Goal: Task Accomplishment & Management: Complete application form

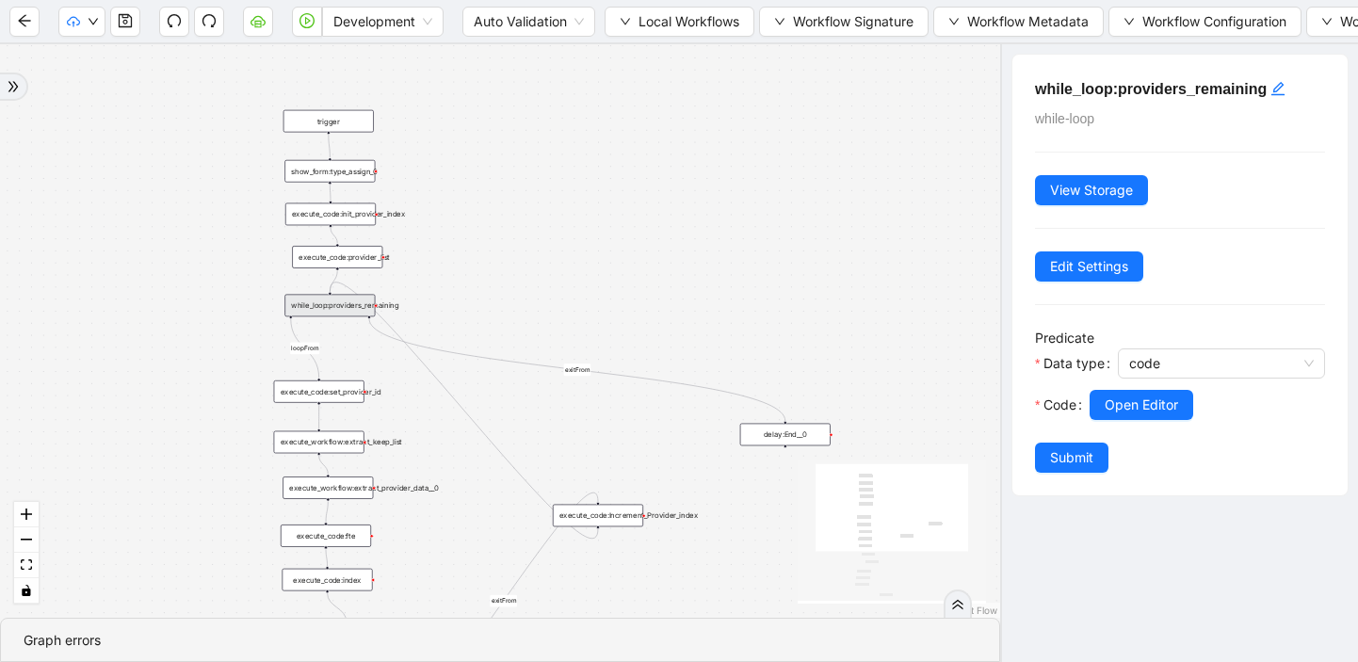
drag, startPoint x: 595, startPoint y: 186, endPoint x: 584, endPoint y: 245, distance: 59.5
click at [584, 245] on div "loopFrom exitFrom loopFrom exitFrom trigger execute_workflow:extract_member_dat…" at bounding box center [500, 330] width 1000 height 573
click at [306, 24] on icon "play-circle" at bounding box center [308, 21] width 6 height 8
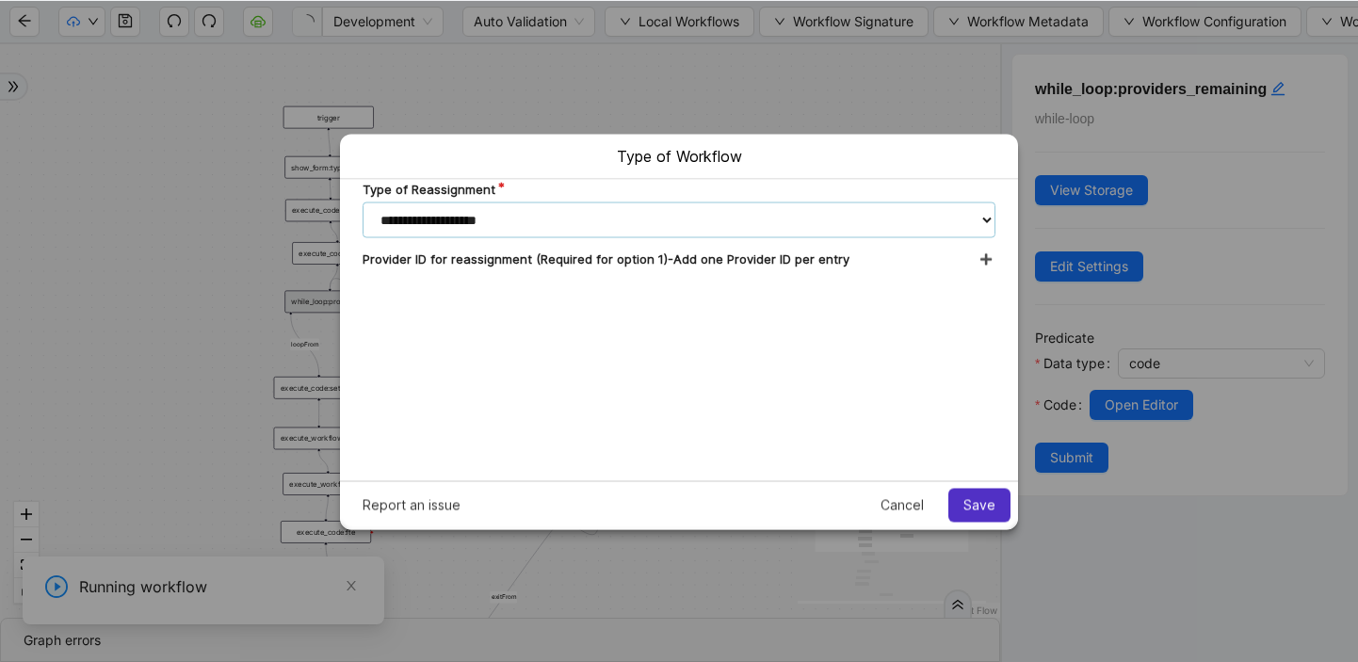
click at [700, 221] on select "**********" at bounding box center [679, 219] width 633 height 36
select select "**********"
click at [363, 201] on select "**********" at bounding box center [679, 219] width 633 height 36
click at [976, 260] on div "Provider ID for reassignment (Required for option 1)-Add one Provider ID per en…" at bounding box center [679, 257] width 633 height 15
click at [985, 258] on icon at bounding box center [987, 256] width 15 height 13
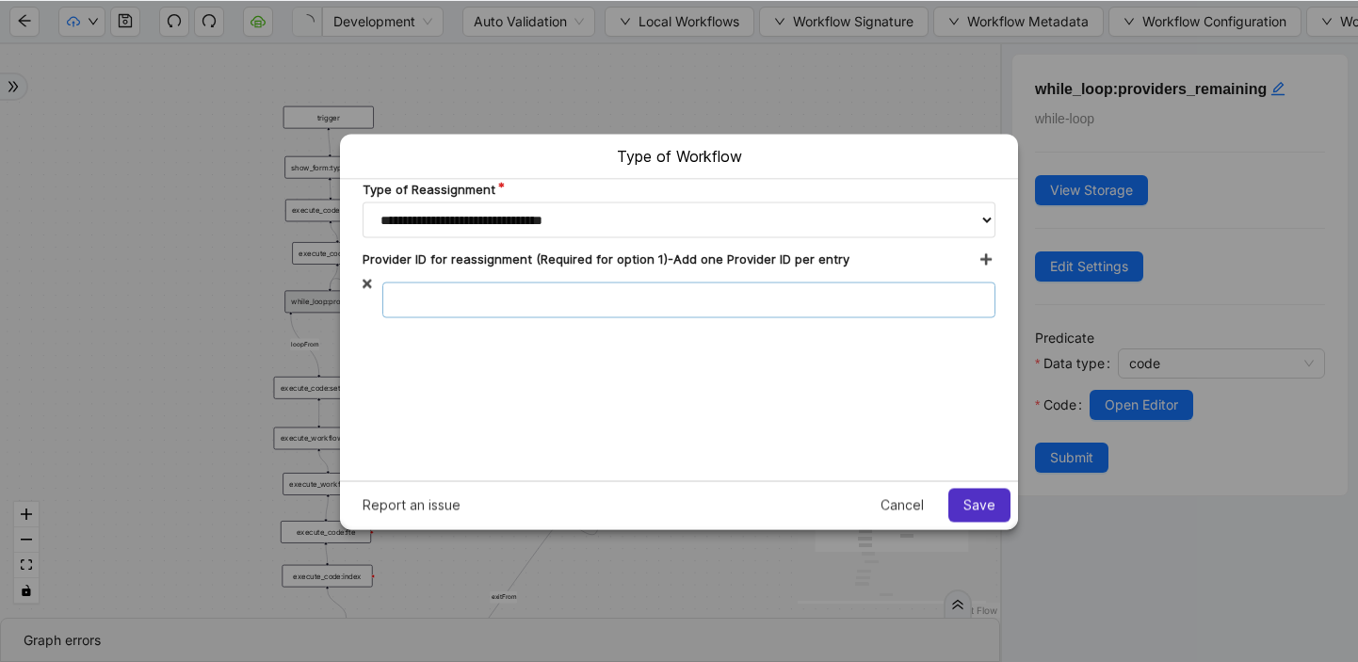
click at [543, 303] on input "*" at bounding box center [688, 299] width 613 height 36
type input "***"
click at [988, 251] on icon at bounding box center [987, 256] width 15 height 13
drag, startPoint x: 498, startPoint y: 344, endPoint x: 347, endPoint y: 343, distance: 151.6
click at [348, 343] on div "**********" at bounding box center [679, 284] width 678 height 213
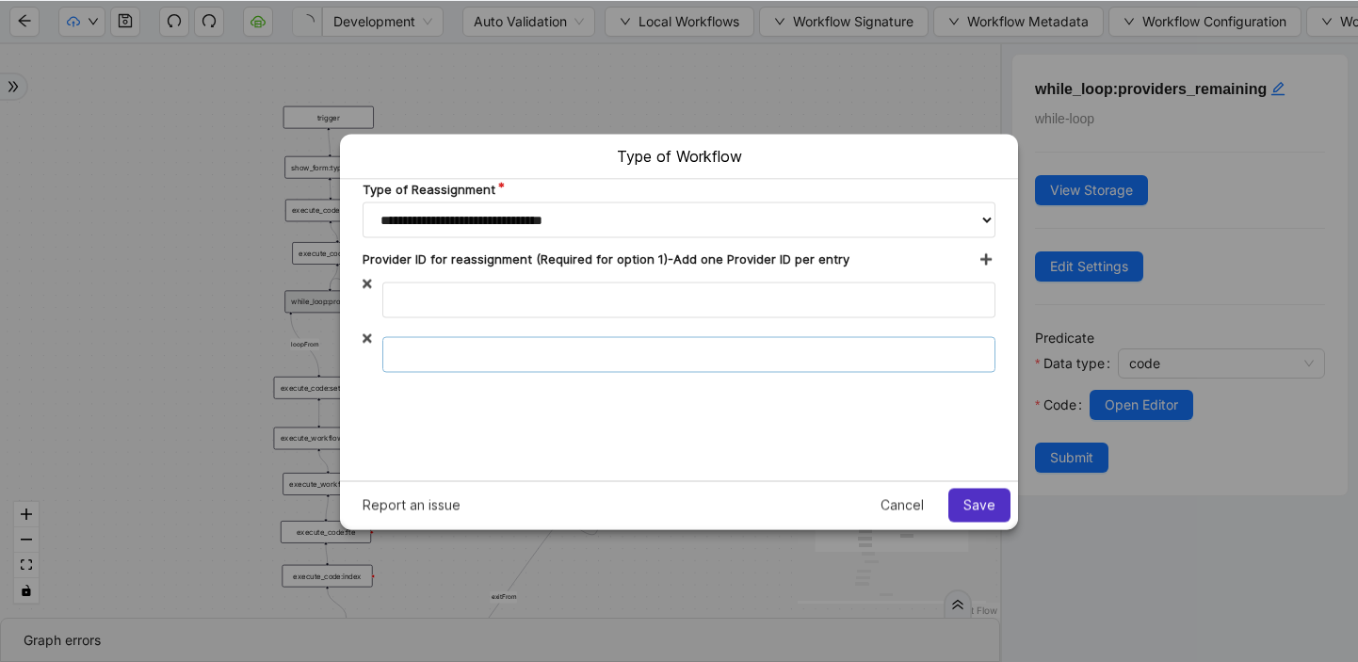
drag, startPoint x: 427, startPoint y: 352, endPoint x: 395, endPoint y: 346, distance: 32.7
click at [399, 348] on input "*" at bounding box center [688, 353] width 613 height 36
type input "*"
type input "**"
click at [984, 255] on icon at bounding box center [987, 256] width 15 height 13
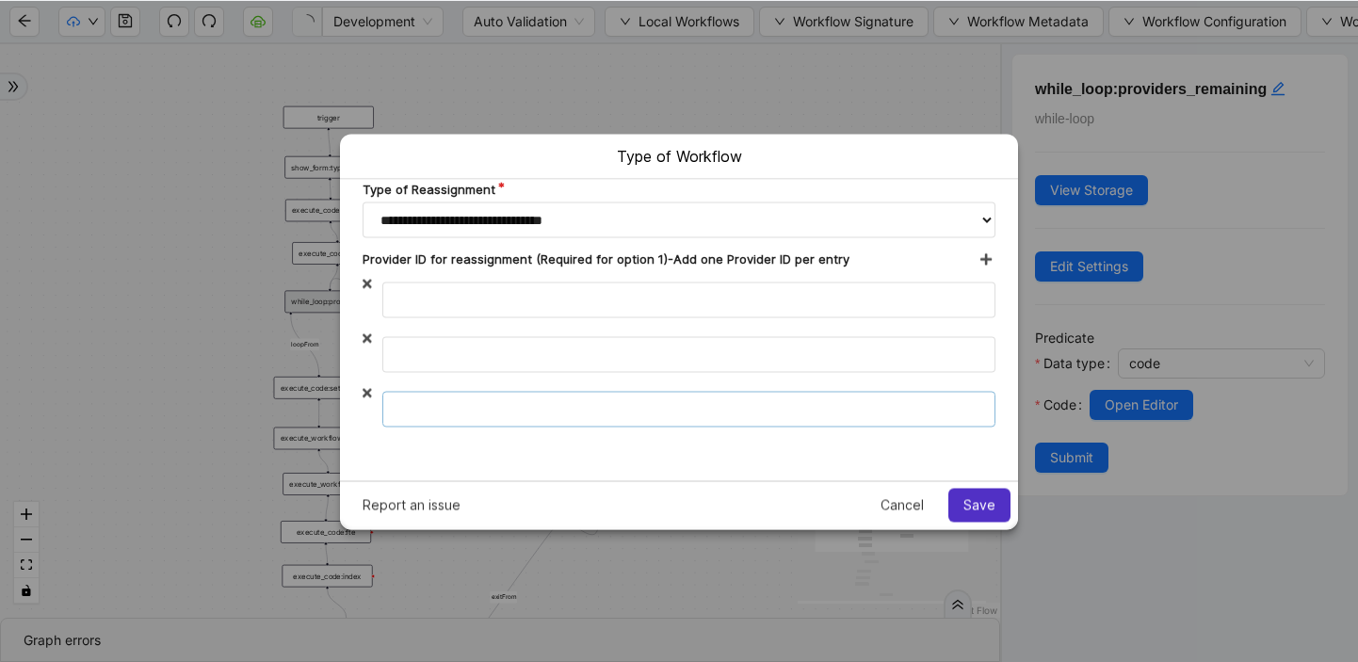
drag, startPoint x: 457, startPoint y: 419, endPoint x: 386, endPoint y: 418, distance: 70.6
click at [386, 418] on input "*" at bounding box center [688, 408] width 613 height 36
type input "**"
click at [977, 506] on span "Save" at bounding box center [979, 504] width 32 height 15
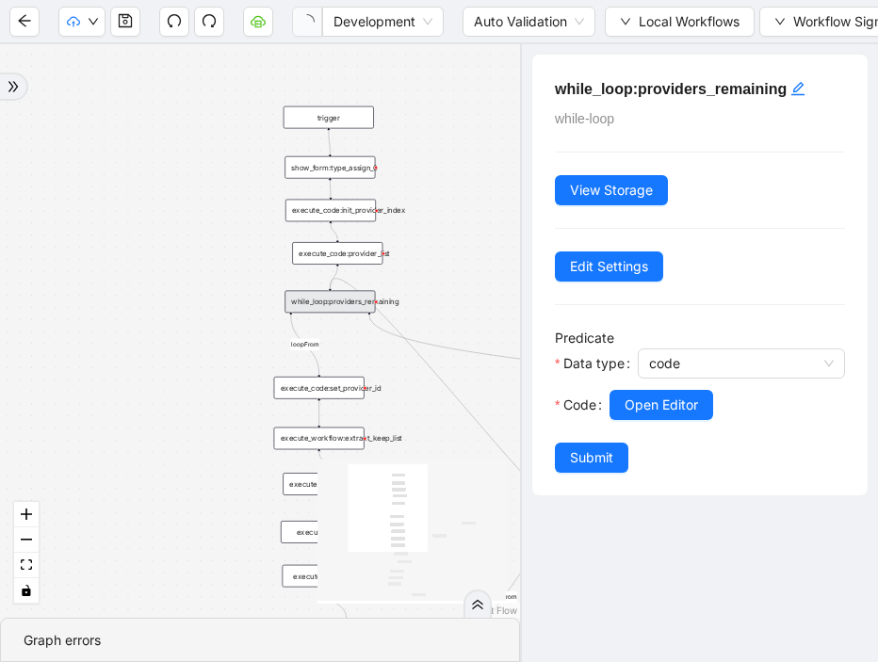
click at [342, 167] on div "show_form:type_assign_0" at bounding box center [329, 167] width 90 height 23
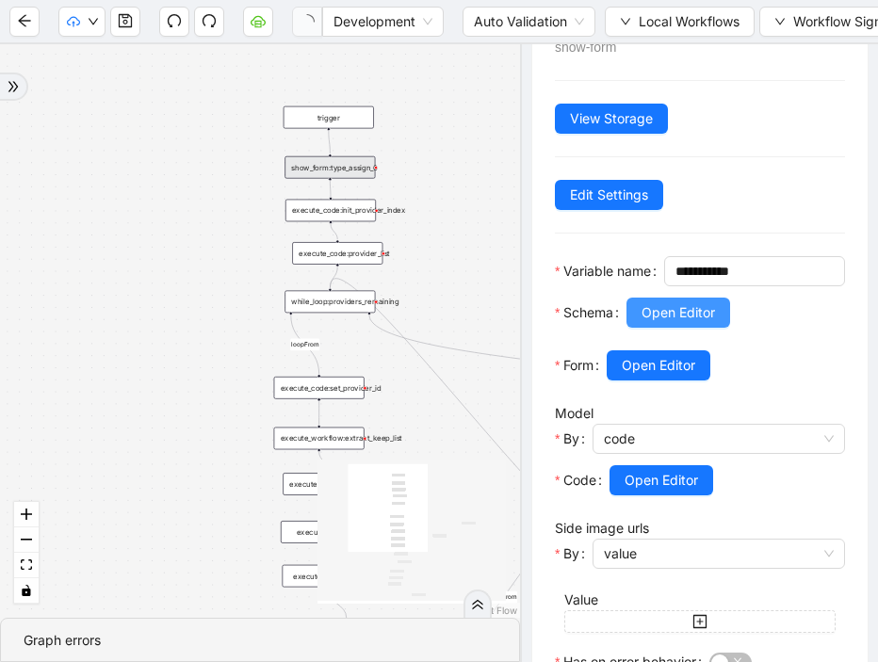
scroll to position [80, 0]
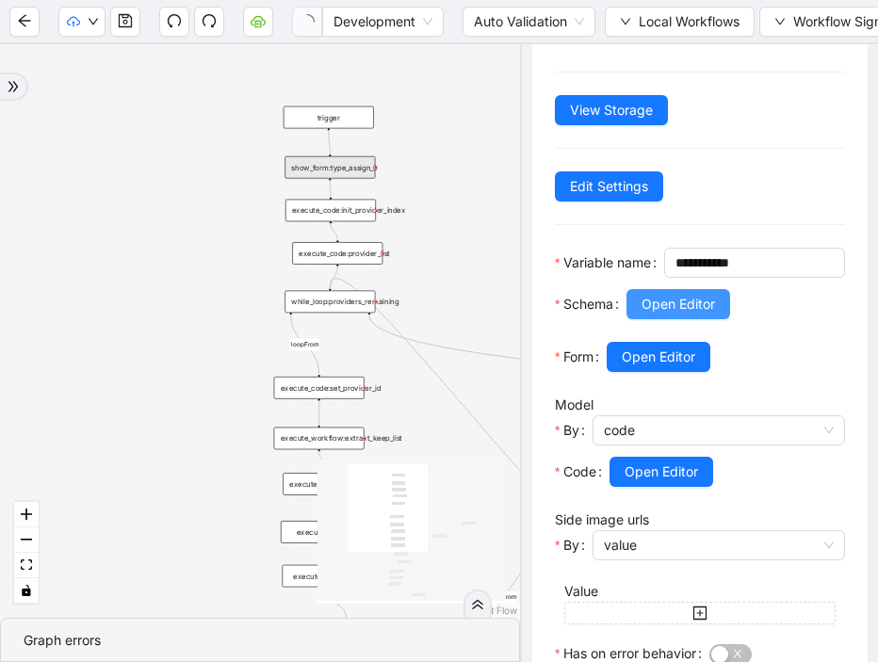
click at [694, 315] on span "Open Editor" at bounding box center [677, 304] width 73 height 21
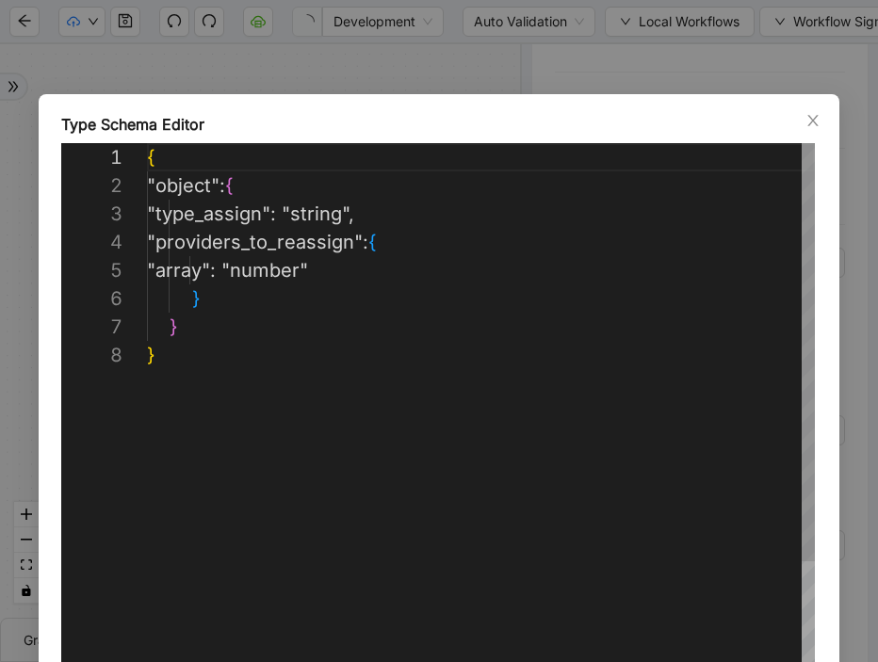
scroll to position [198, 0]
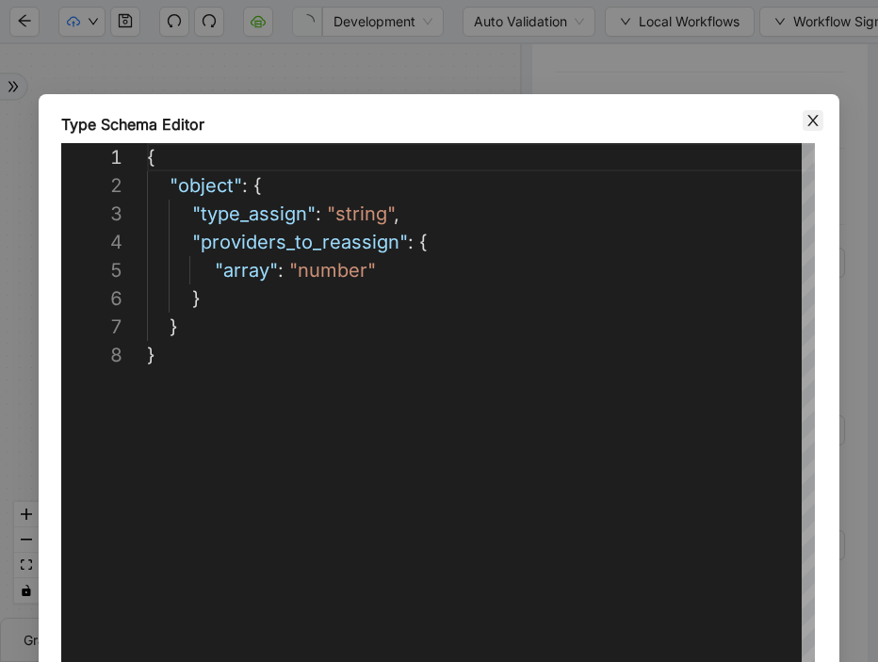
click at [810, 118] on icon "close" at bounding box center [812, 120] width 10 height 11
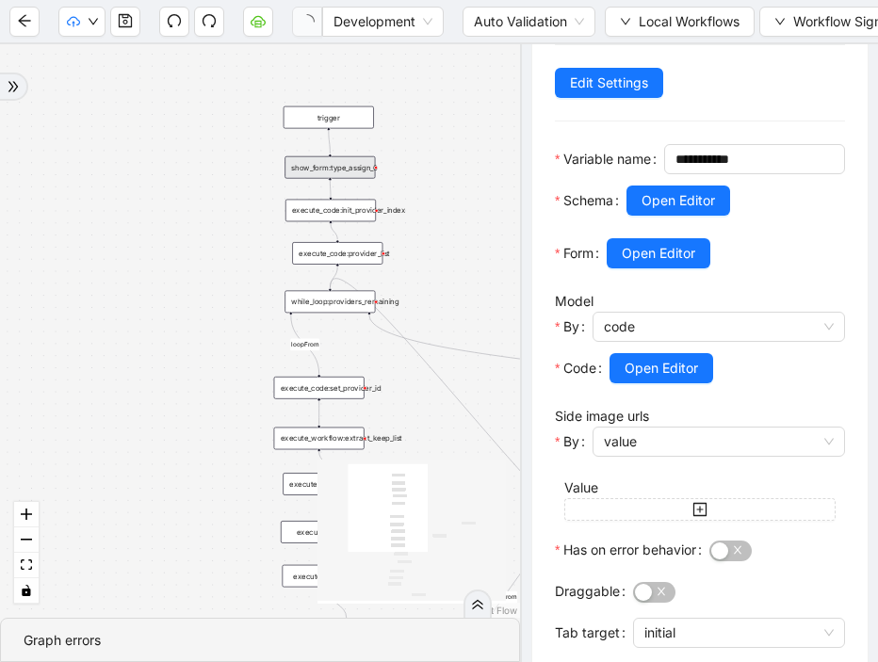
scroll to position [186, 0]
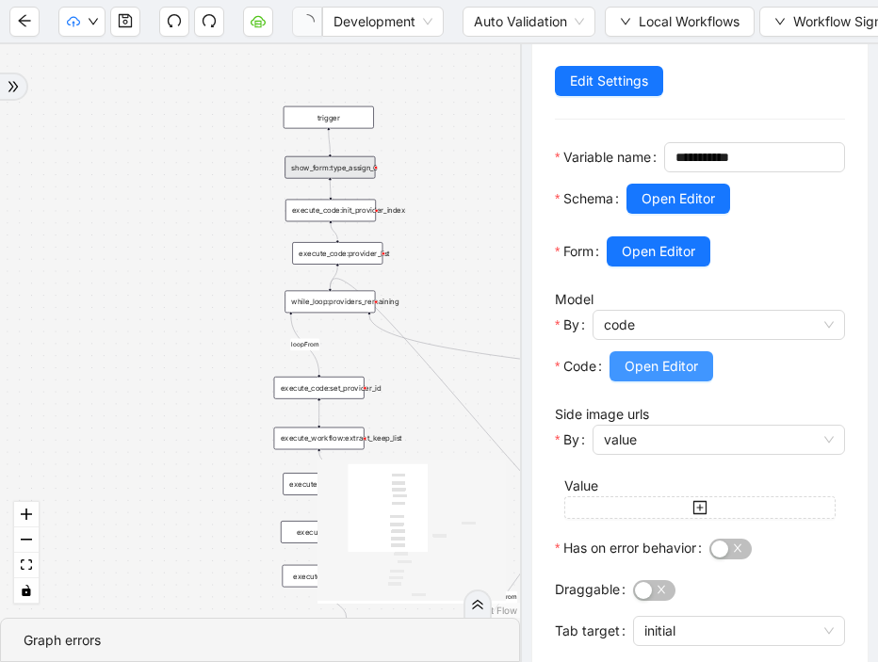
click at [669, 377] on span "Open Editor" at bounding box center [660, 366] width 73 height 21
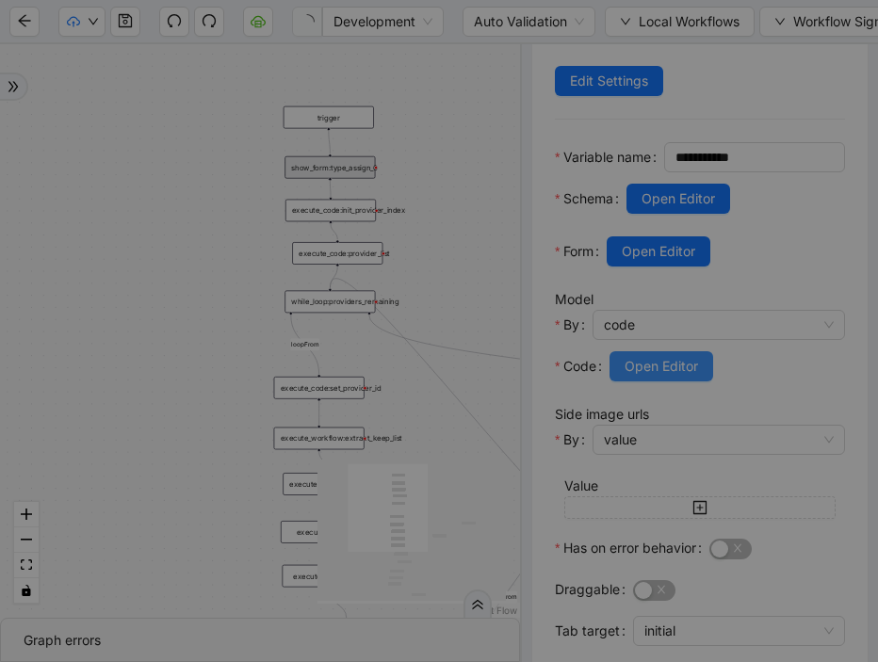
scroll to position [198, 0]
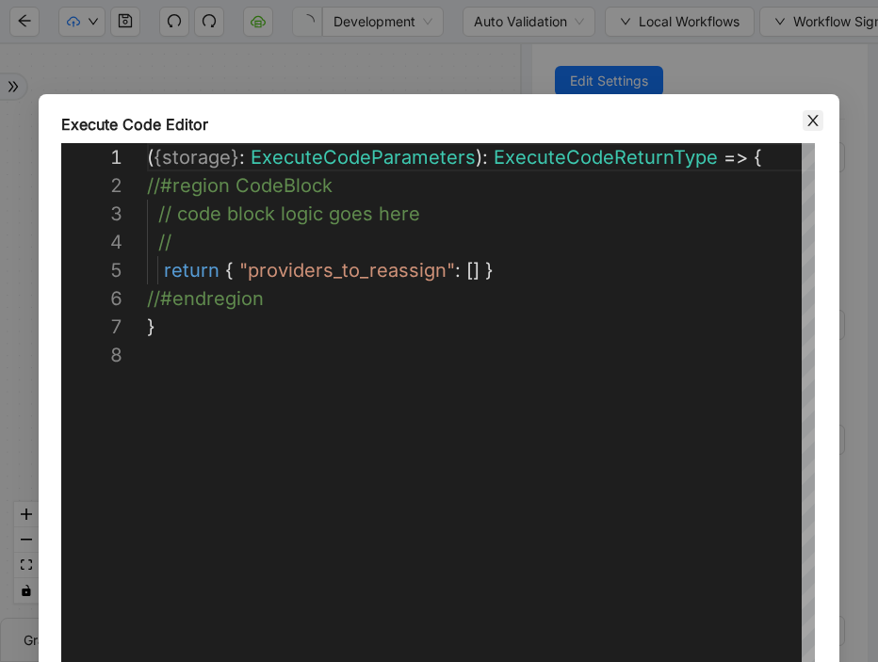
click at [812, 120] on icon "close" at bounding box center [812, 120] width 10 height 11
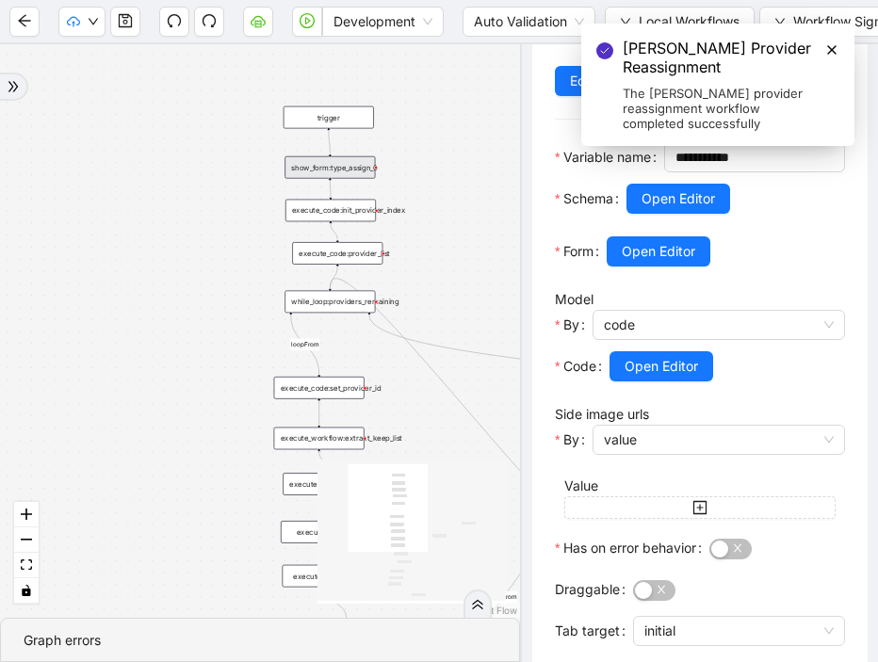
click at [336, 167] on div "show_form:type_assign_0" at bounding box center [329, 167] width 90 height 23
click at [360, 203] on div "execute_code:init_provider_index" at bounding box center [330, 211] width 90 height 23
click at [362, 212] on div "execute_code:init_provider_index" at bounding box center [330, 212] width 90 height 23
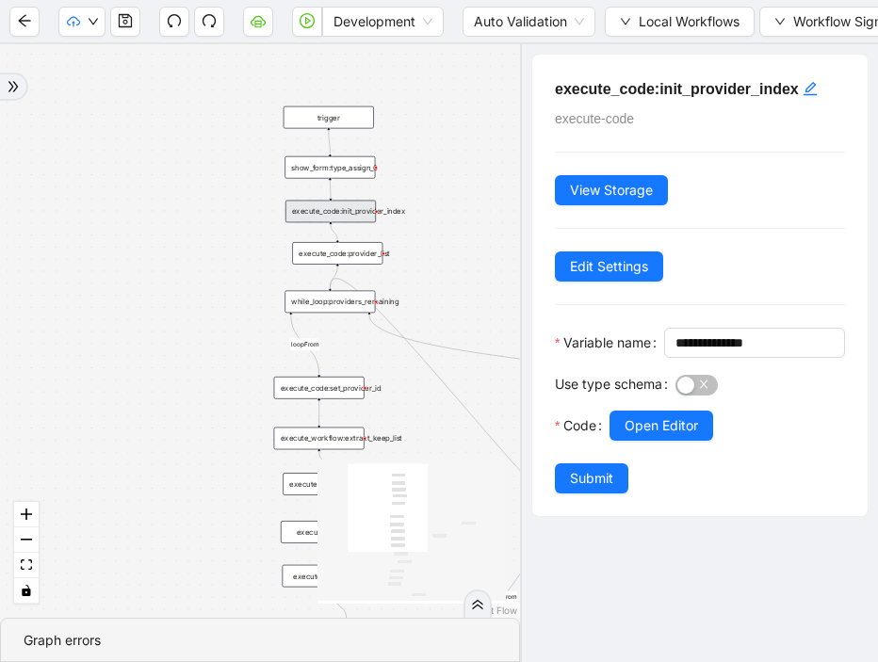
click at [370, 254] on div "execute_code:provider_list" at bounding box center [337, 253] width 90 height 23
click at [322, 262] on div "execute_code:provider_list" at bounding box center [337, 254] width 90 height 23
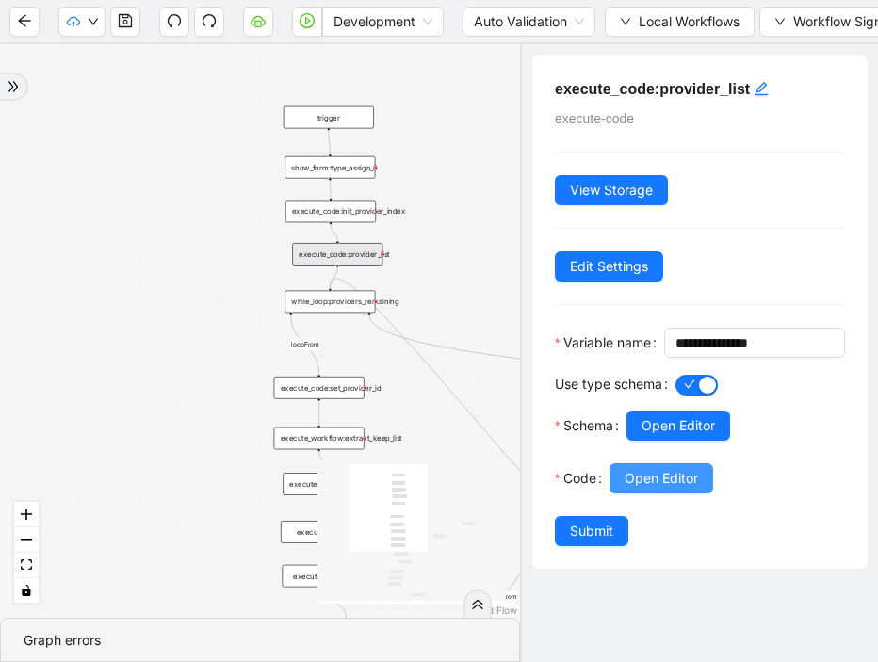
click at [658, 489] on span "Open Editor" at bounding box center [660, 478] width 73 height 21
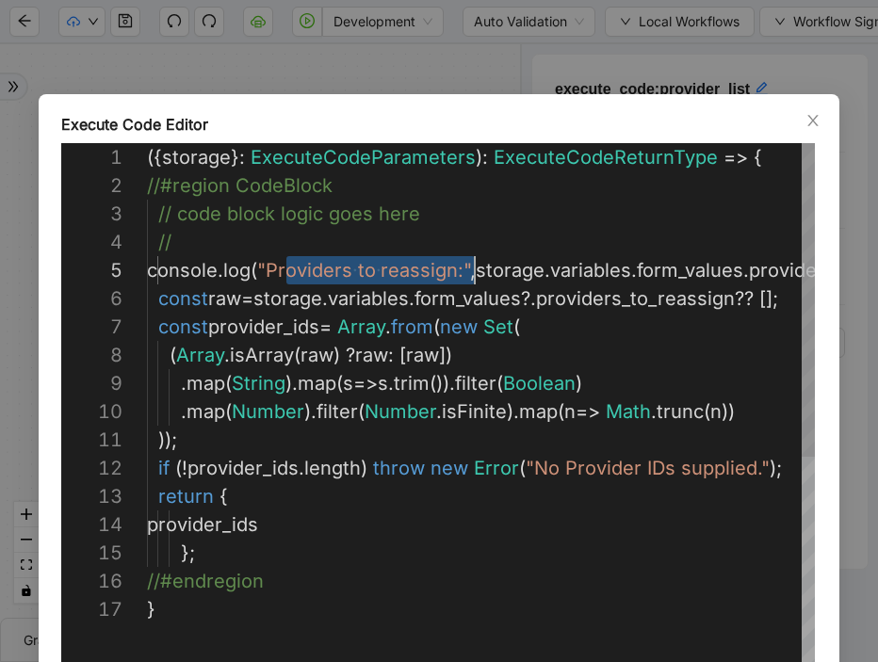
scroll to position [113, 333]
drag, startPoint x: 286, startPoint y: 266, endPoint x: 482, endPoint y: 271, distance: 195.9
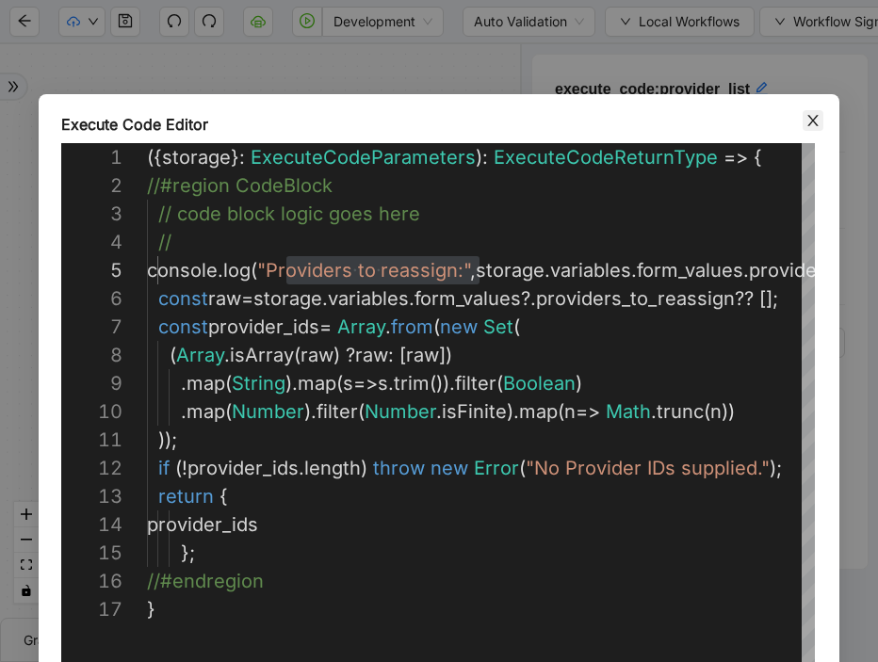
click at [811, 123] on icon "close" at bounding box center [812, 120] width 15 height 15
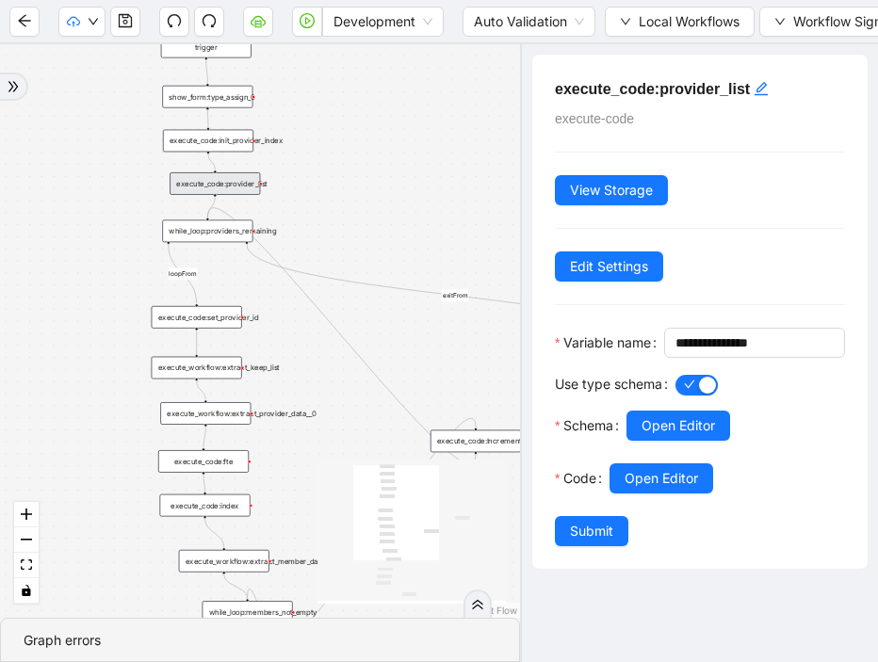
drag, startPoint x: 247, startPoint y: 217, endPoint x: 124, endPoint y: 146, distance: 141.3
click at [124, 146] on div "loopFrom exitFrom loopFrom exitFrom trigger execute_workflow:extract_member_dat…" at bounding box center [260, 330] width 520 height 573
click at [229, 185] on div "execute_code:provider_list" at bounding box center [214, 183] width 90 height 23
click at [241, 188] on div "execute_code:provider_list" at bounding box center [214, 183] width 90 height 23
click at [209, 235] on div "while_loop:providers_remaining" at bounding box center [207, 231] width 90 height 23
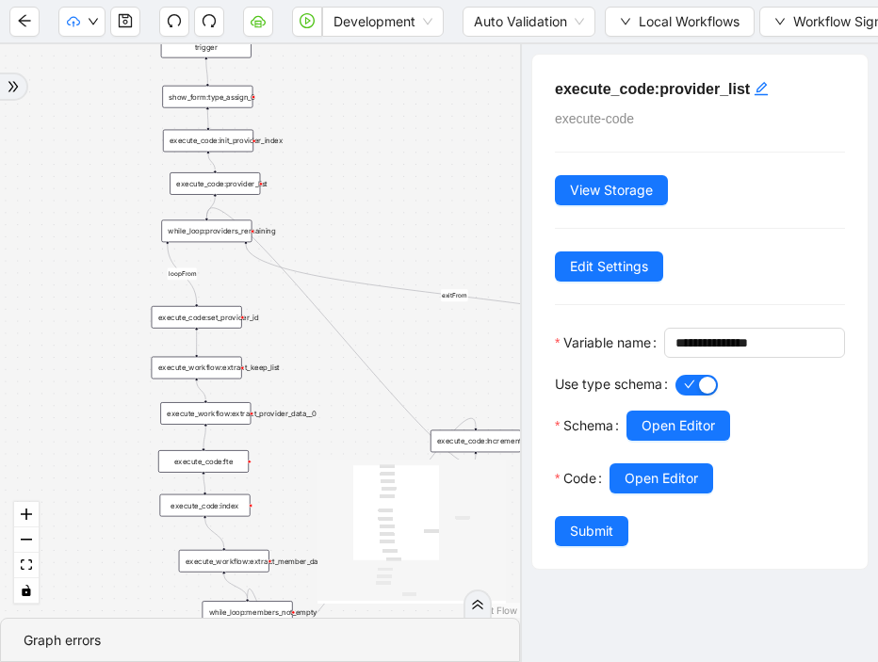
click at [214, 235] on div "while_loop:providers_remaining" at bounding box center [206, 231] width 90 height 23
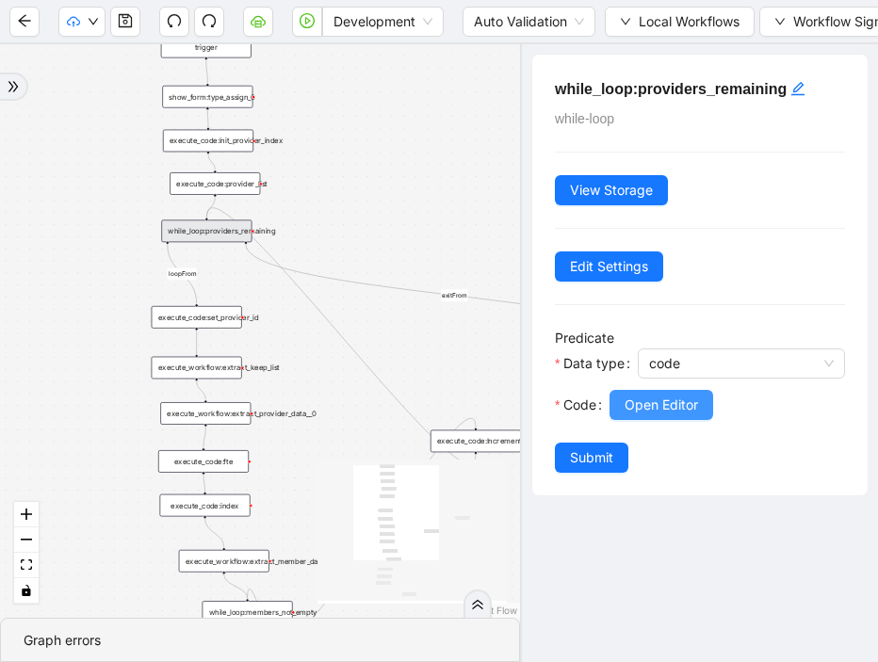
click at [636, 409] on span "Open Editor" at bounding box center [660, 405] width 73 height 21
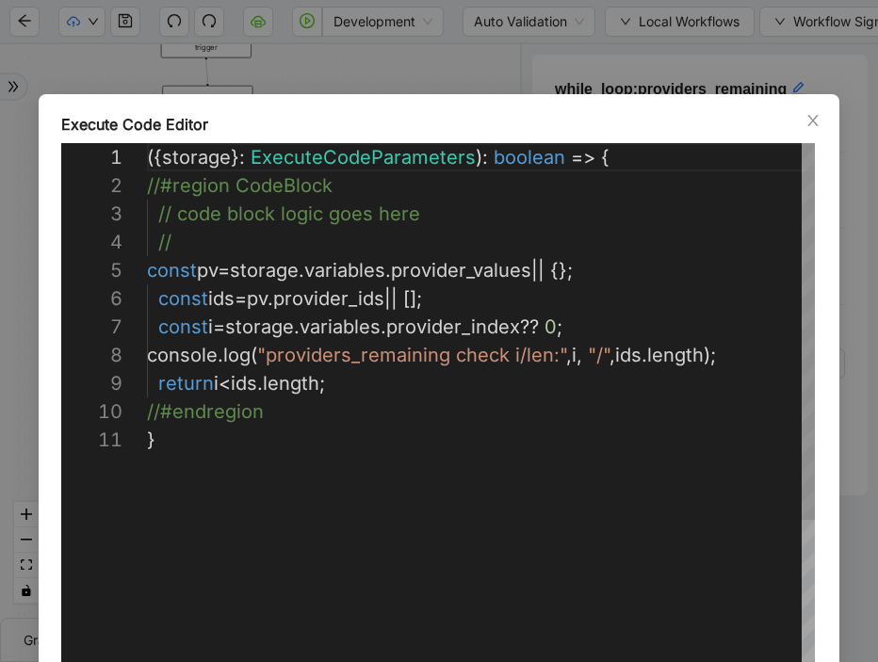
scroll to position [282, 0]
click at [816, 117] on icon "close" at bounding box center [812, 120] width 15 height 15
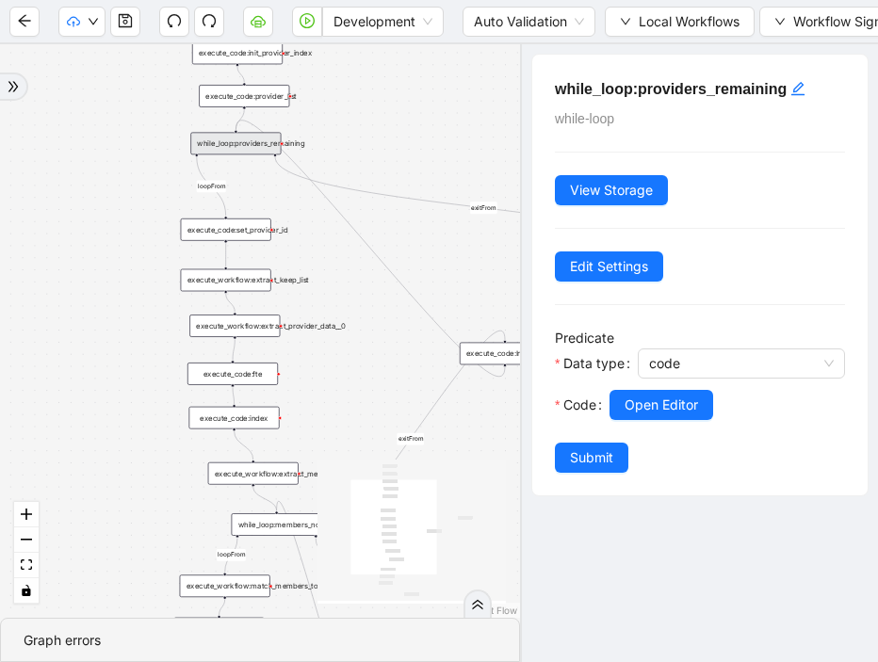
drag, startPoint x: 330, startPoint y: 215, endPoint x: 358, endPoint y: 133, distance: 86.7
click at [358, 133] on div "loopFrom exitFrom loopFrom exitFrom trigger execute_workflow:extract_member_dat…" at bounding box center [260, 330] width 520 height 573
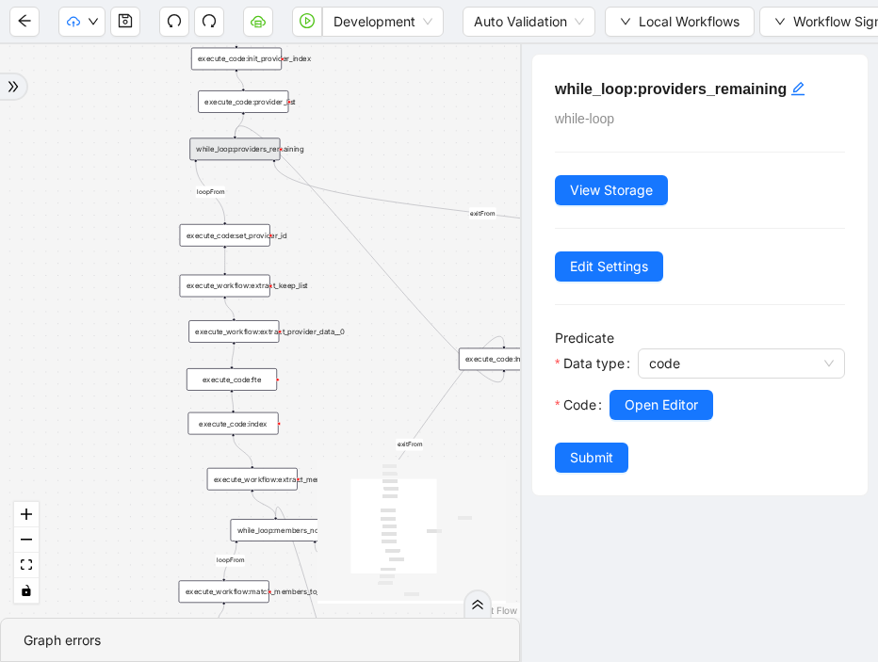
click at [250, 235] on div "execute_code:set_provider_id" at bounding box center [225, 235] width 90 height 23
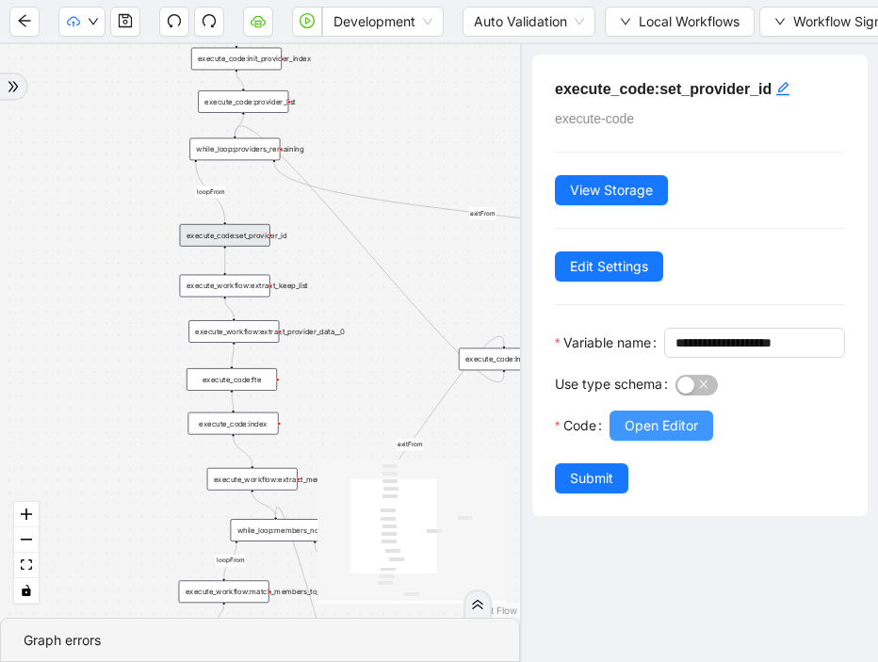
click at [669, 436] on span "Open Editor" at bounding box center [660, 425] width 73 height 21
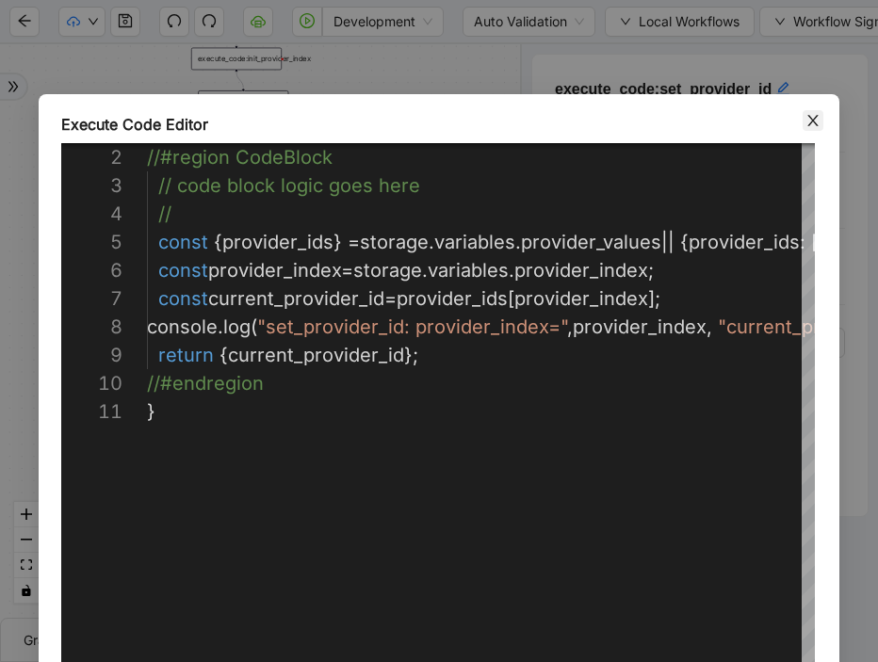
click at [816, 125] on icon "close" at bounding box center [812, 120] width 15 height 15
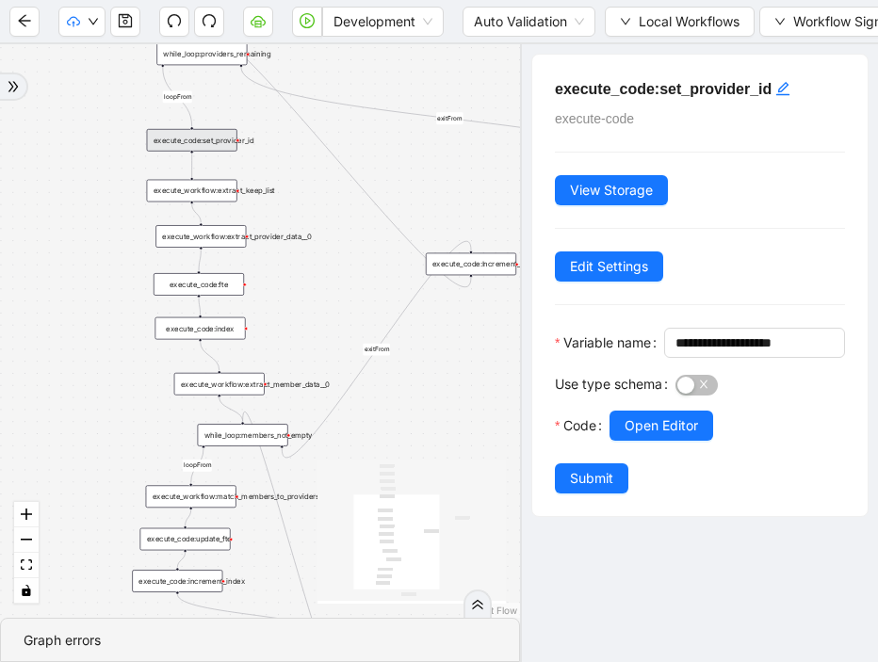
drag, startPoint x: 440, startPoint y: 276, endPoint x: 407, endPoint y: 180, distance: 101.5
click at [407, 180] on div "loopFrom exitFrom loopFrom exitFrom trigger execute_workflow:extract_member_dat…" at bounding box center [260, 330] width 520 height 573
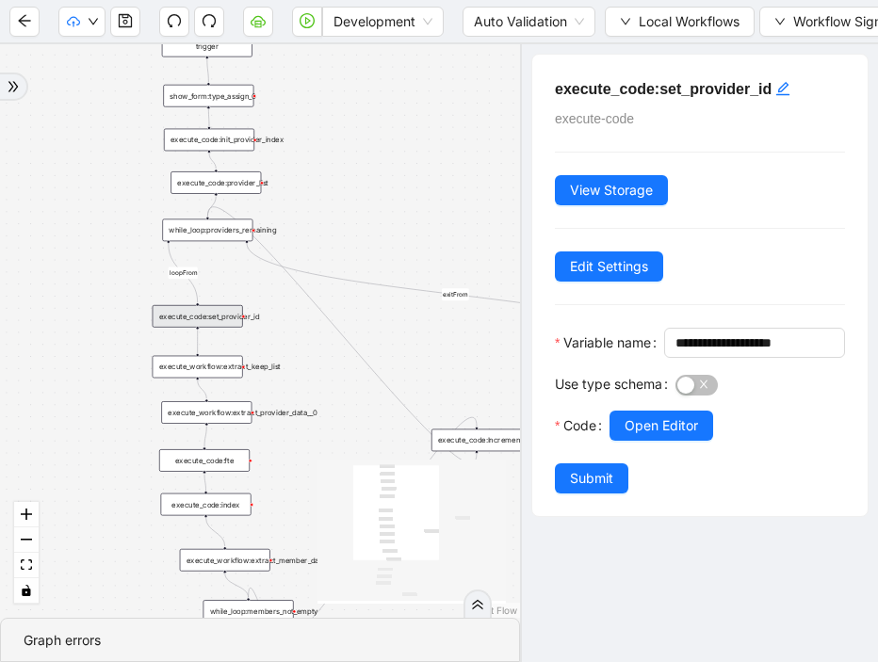
drag, startPoint x: 305, startPoint y: 171, endPoint x: 311, endPoint y: 347, distance: 175.2
click at [311, 347] on div "loopFrom exitFrom loopFrom exitFrom trigger execute_workflow:extract_member_dat…" at bounding box center [260, 330] width 520 height 573
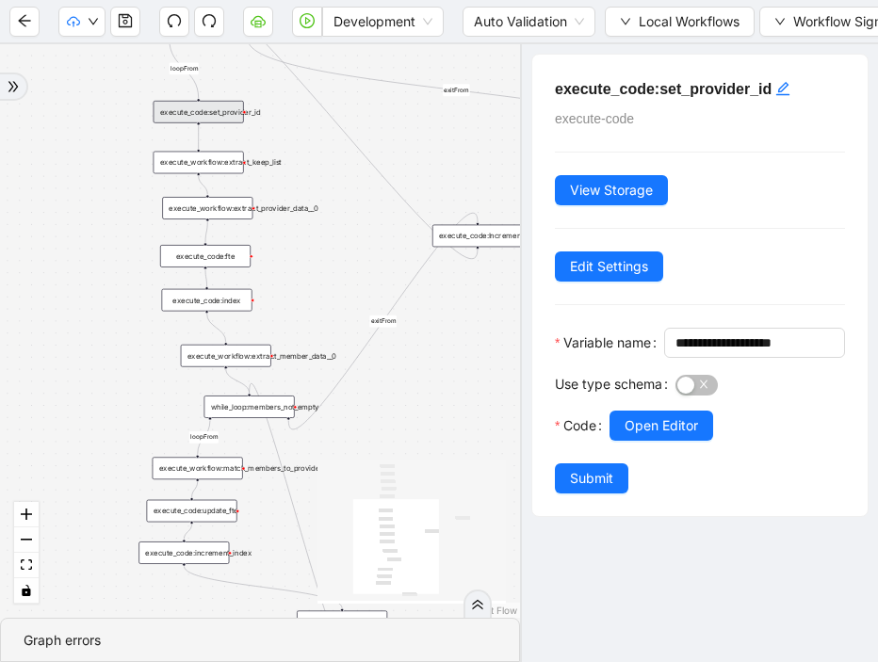
drag, startPoint x: 307, startPoint y: 464, endPoint x: 307, endPoint y: 262, distance: 202.5
click at [307, 261] on div "loopFrom exitFrom loopFrom exitFrom trigger execute_workflow:extract_member_dat…" at bounding box center [260, 330] width 520 height 573
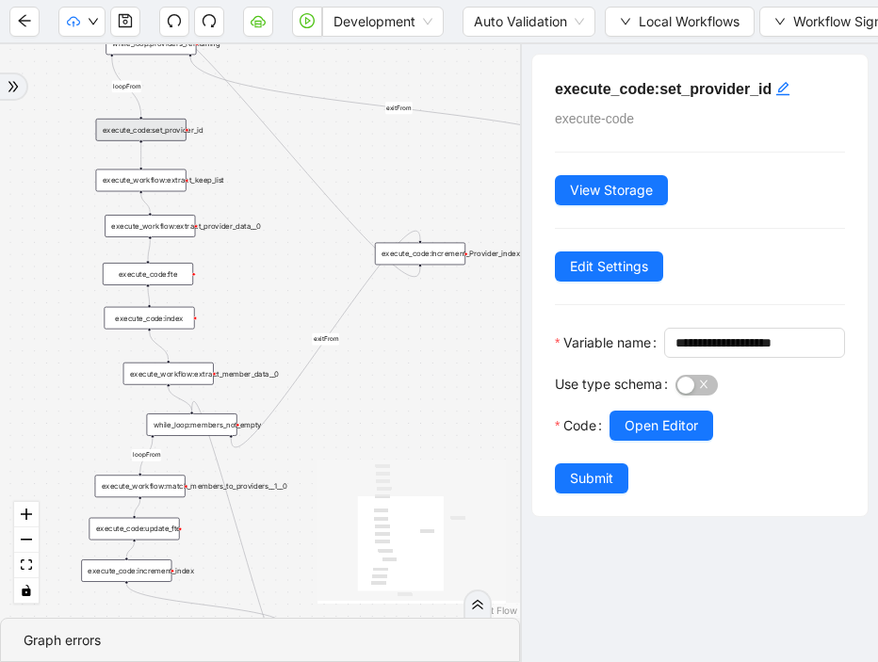
drag, startPoint x: 440, startPoint y: 450, endPoint x: 383, endPoint y: 465, distance: 58.5
click at [383, 466] on div "loopFrom exitFrom loopFrom exitFrom trigger execute_workflow:extract_member_dat…" at bounding box center [260, 330] width 520 height 573
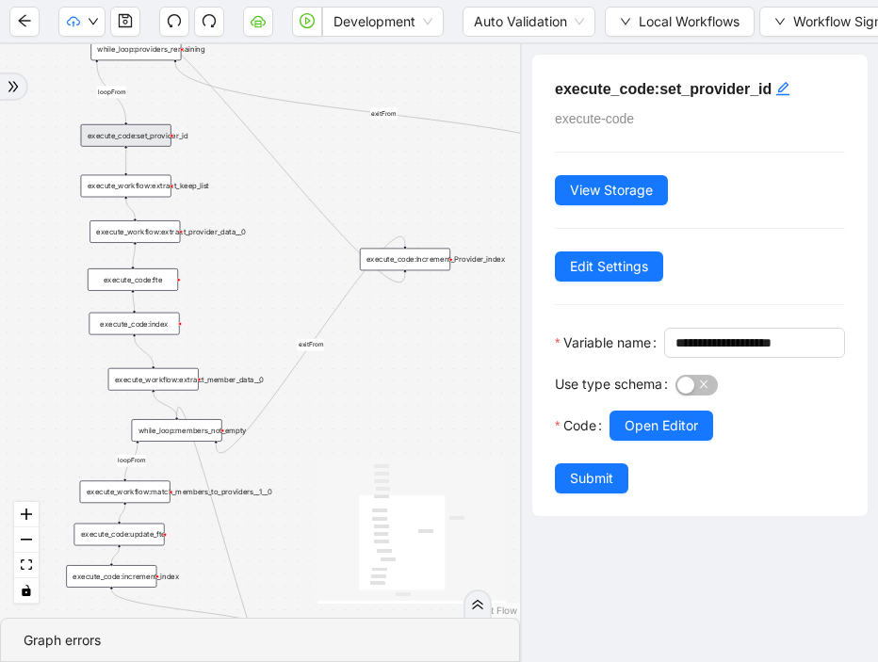
drag, startPoint x: 428, startPoint y: 406, endPoint x: 381, endPoint y: 432, distance: 53.1
click at [381, 432] on div "loopFrom exitFrom loopFrom exitFrom trigger execute_workflow:extract_member_dat…" at bounding box center [260, 330] width 520 height 573
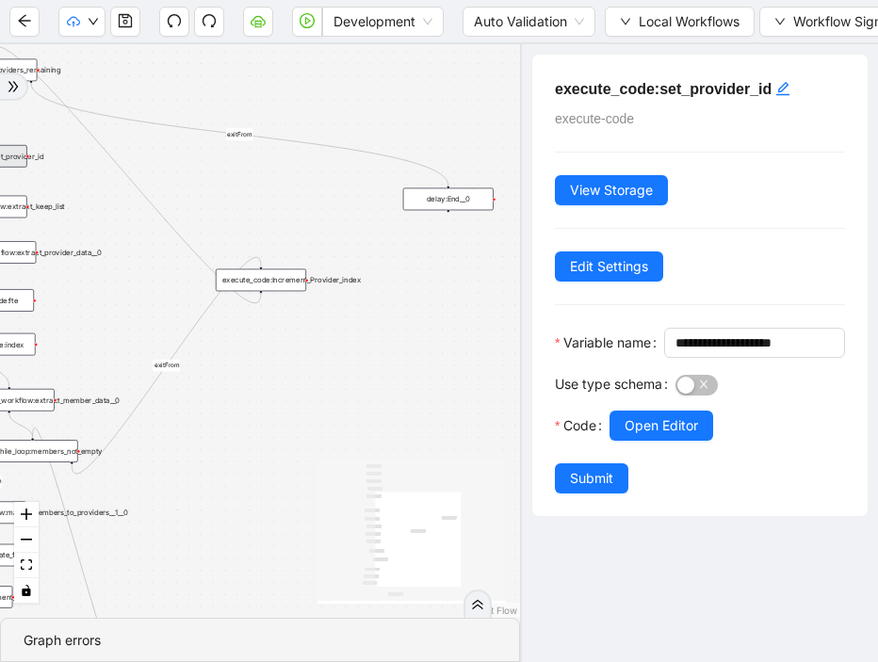
drag, startPoint x: 357, startPoint y: 408, endPoint x: 229, endPoint y: 408, distance: 128.1
click at [229, 408] on div "loopFrom exitFrom loopFrom exitFrom trigger execute_workflow:extract_member_dat…" at bounding box center [260, 330] width 520 height 573
drag, startPoint x: 242, startPoint y: 448, endPoint x: 307, endPoint y: 448, distance: 65.0
click at [282, 448] on div "loopFrom exitFrom loopFrom exitFrom trigger execute_workflow:extract_member_dat…" at bounding box center [260, 330] width 520 height 573
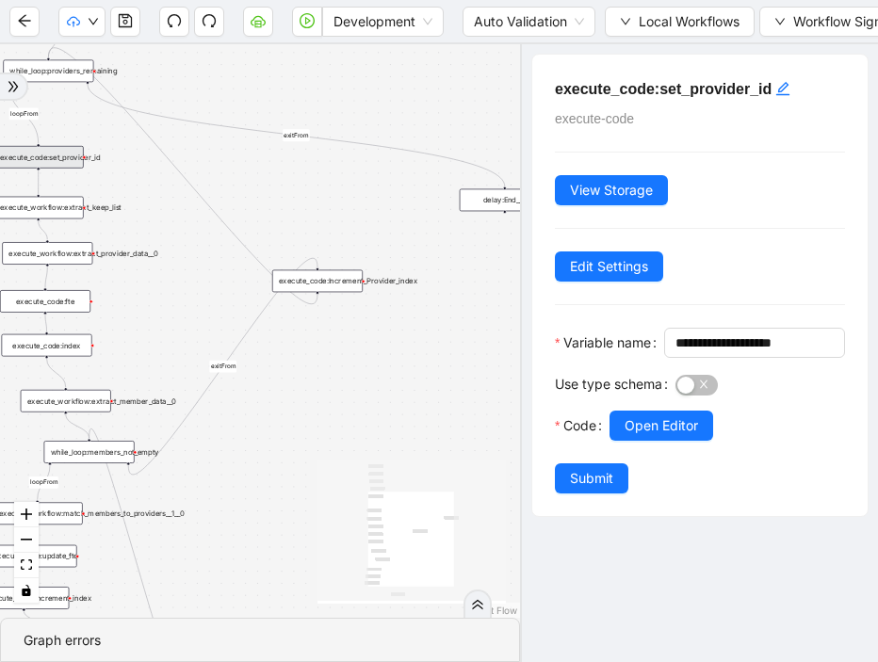
drag, startPoint x: 281, startPoint y: 416, endPoint x: 309, endPoint y: 417, distance: 28.3
click at [309, 417] on div "loopFrom exitFrom loopFrom exitFrom trigger execute_workflow:extract_member_dat…" at bounding box center [260, 330] width 520 height 573
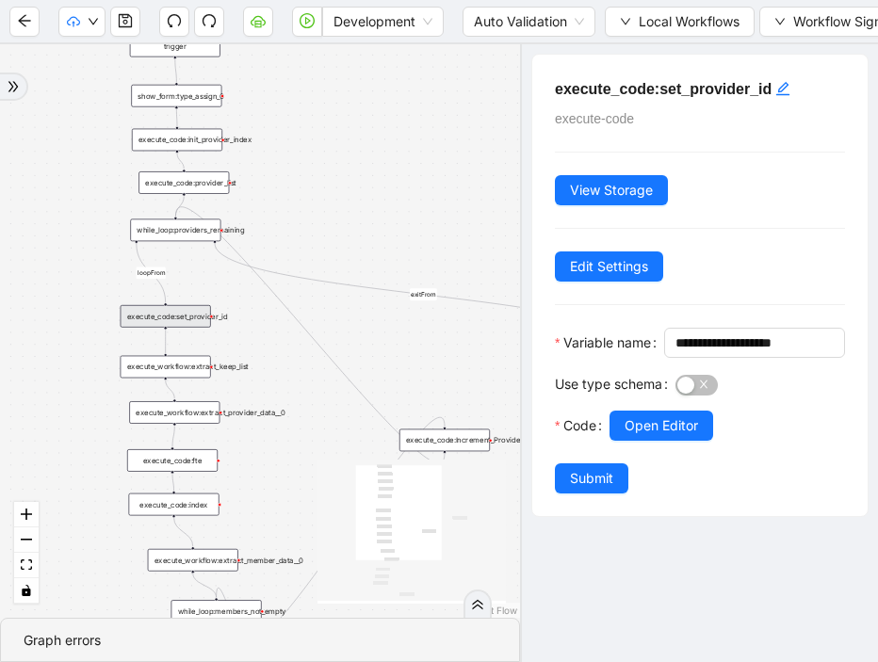
drag, startPoint x: 294, startPoint y: 157, endPoint x: 421, endPoint y: 316, distance: 203.7
click at [421, 316] on div "loopFrom exitFrom loopFrom exitFrom trigger execute_workflow:extract_member_dat…" at bounding box center [260, 330] width 520 height 573
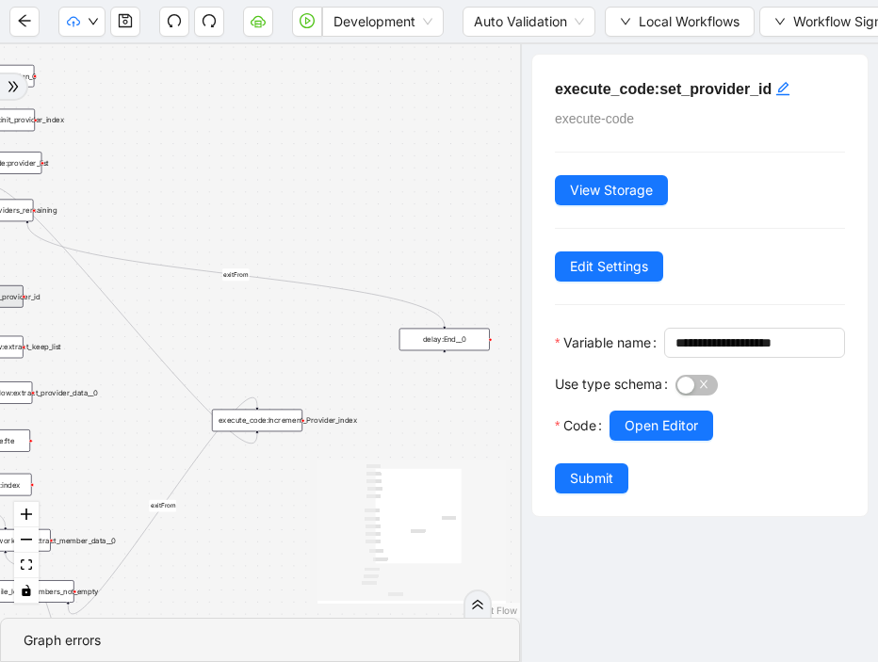
drag, startPoint x: 371, startPoint y: 323, endPoint x: 170, endPoint y: 299, distance: 201.9
click at [170, 299] on div "loopFrom exitFrom loopFrom exitFrom trigger execute_workflow:extract_member_dat…" at bounding box center [260, 330] width 520 height 573
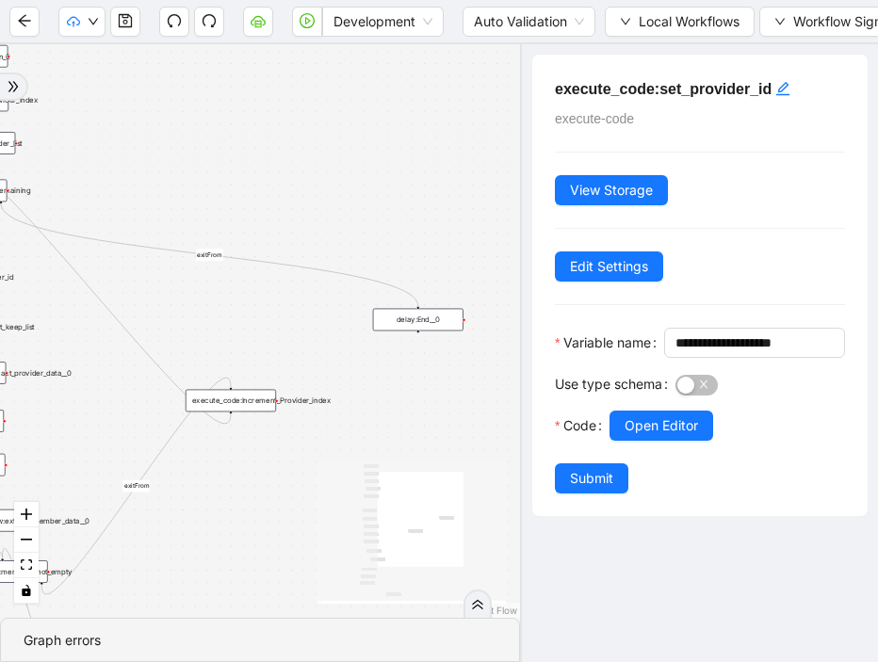
drag, startPoint x: 184, startPoint y: 210, endPoint x: 170, endPoint y: 193, distance: 21.5
click at [170, 193] on div "loopFrom exitFrom loopFrom exitFrom trigger execute_workflow:extract_member_dat…" at bounding box center [260, 330] width 520 height 573
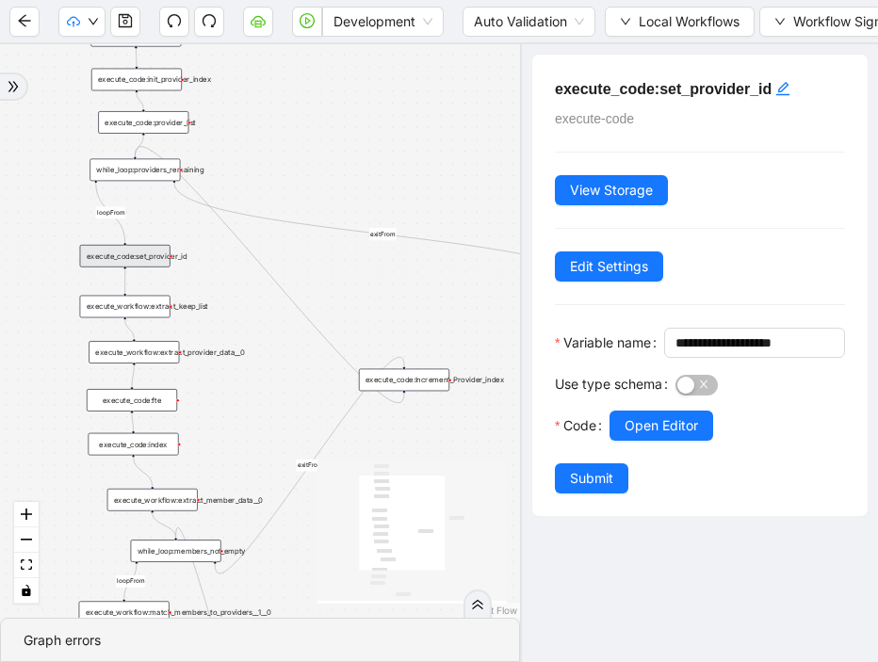
drag, startPoint x: 301, startPoint y: 185, endPoint x: 476, endPoint y: 165, distance: 175.3
click at [476, 165] on div "loopFrom exitFrom loopFrom exitFrom trigger execute_workflow:extract_member_dat…" at bounding box center [260, 330] width 520 height 573
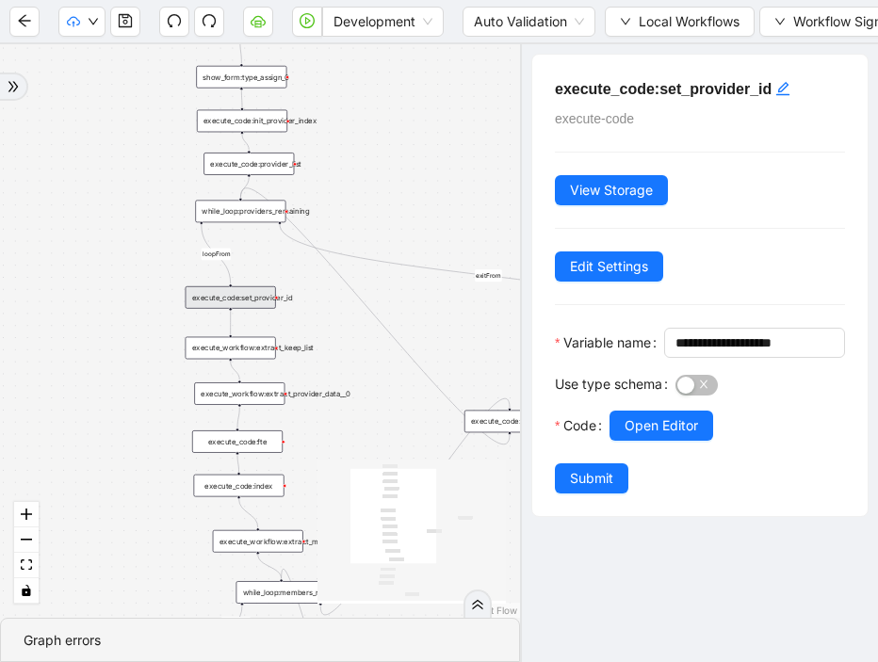
drag, startPoint x: 317, startPoint y: 130, endPoint x: 422, endPoint y: 171, distance: 112.4
click at [422, 171] on div "loopFrom exitFrom loopFrom exitFrom trigger execute_workflow:extract_member_dat…" at bounding box center [260, 330] width 520 height 573
click at [104, 57] on span "Dev: Update Needed" at bounding box center [141, 58] width 137 height 21
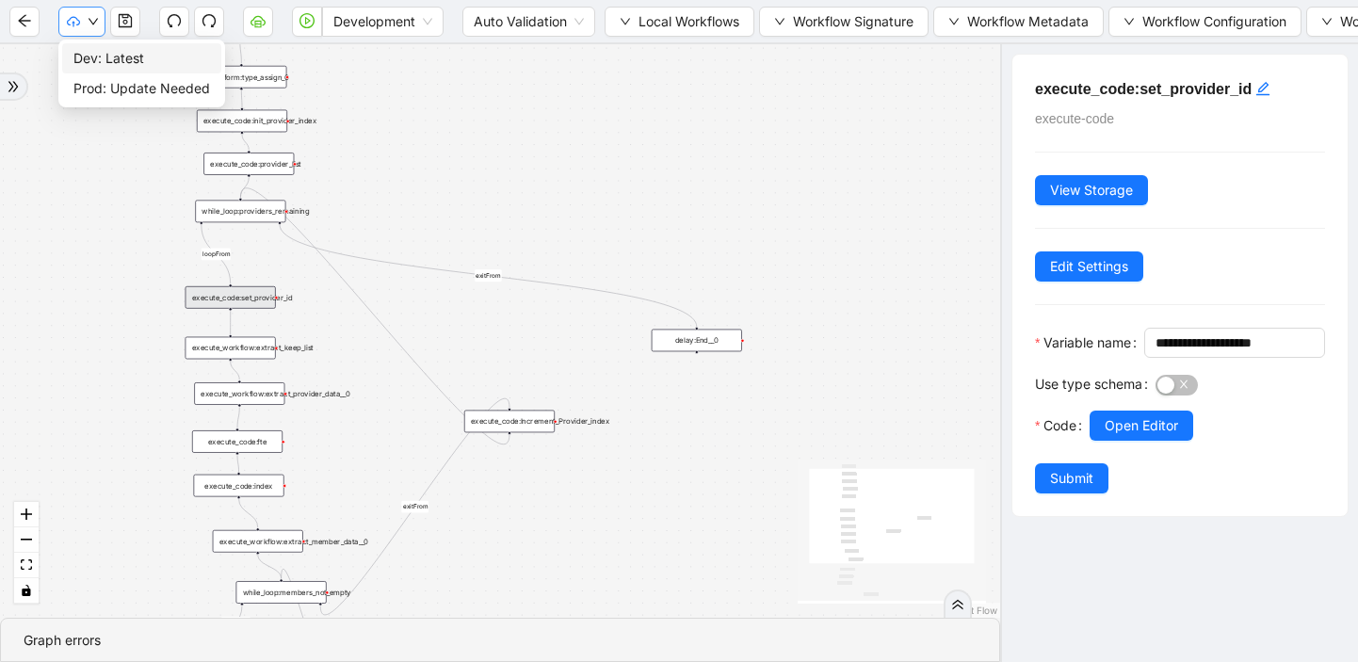
click at [95, 24] on icon "down" at bounding box center [93, 21] width 11 height 11
